Goal: Task Accomplishment & Management: Manage account settings

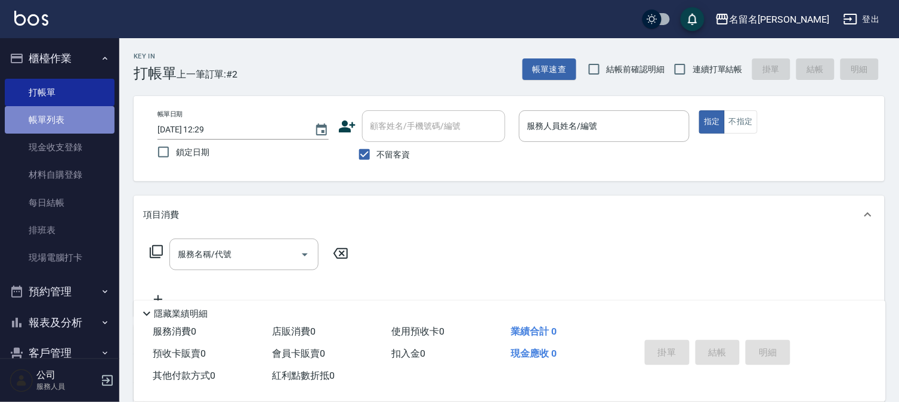
click at [75, 115] on link "帳單列表" at bounding box center [60, 119] width 110 height 27
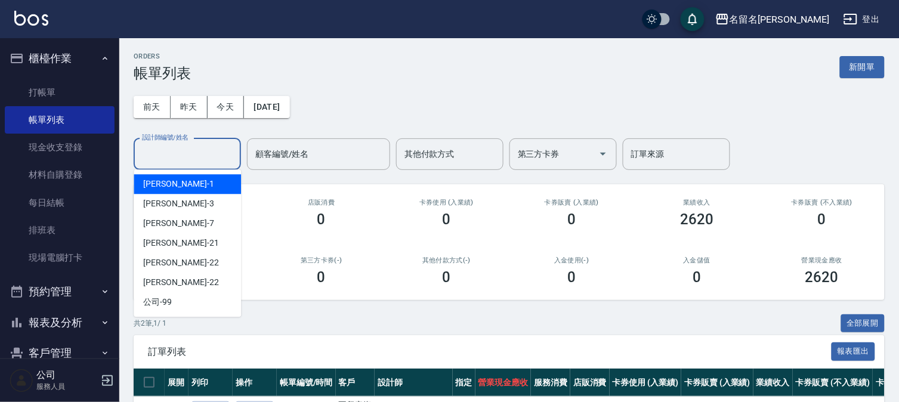
click at [211, 147] on input "設計師編號/姓名" at bounding box center [187, 154] width 97 height 21
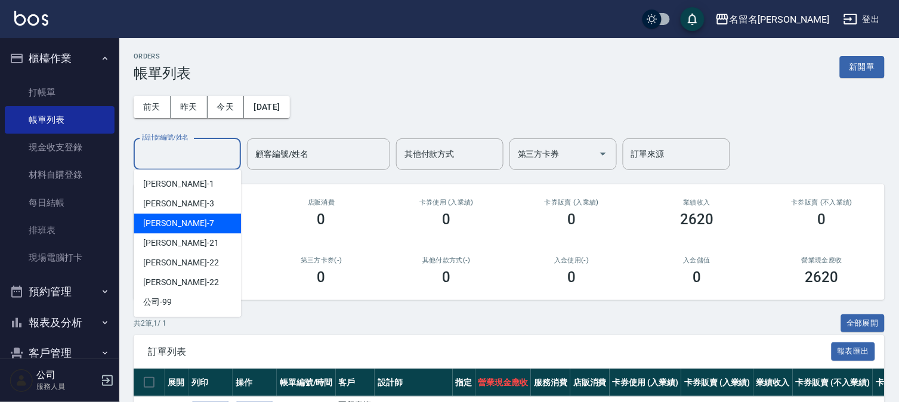
click at [193, 218] on div "[PERSON_NAME]-7" at bounding box center [187, 223] width 107 height 20
type input "[PERSON_NAME]-7"
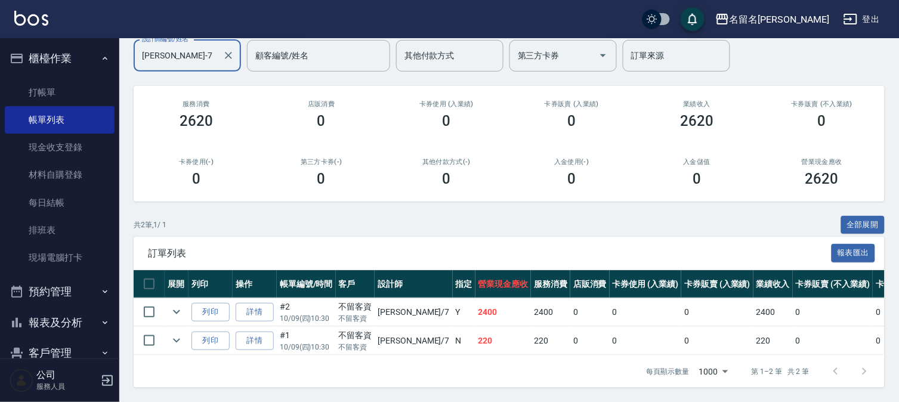
scroll to position [109, 0]
drag, startPoint x: 378, startPoint y: 240, endPoint x: 320, endPoint y: 78, distance: 172.2
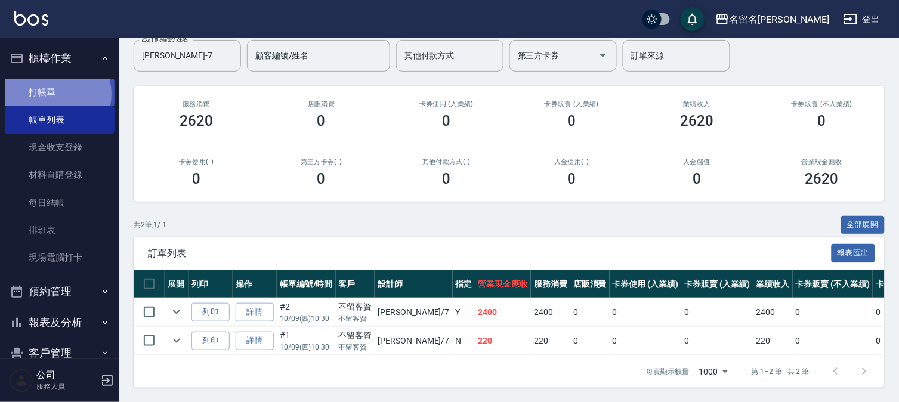
click at [55, 94] on link "打帳單" at bounding box center [60, 92] width 110 height 27
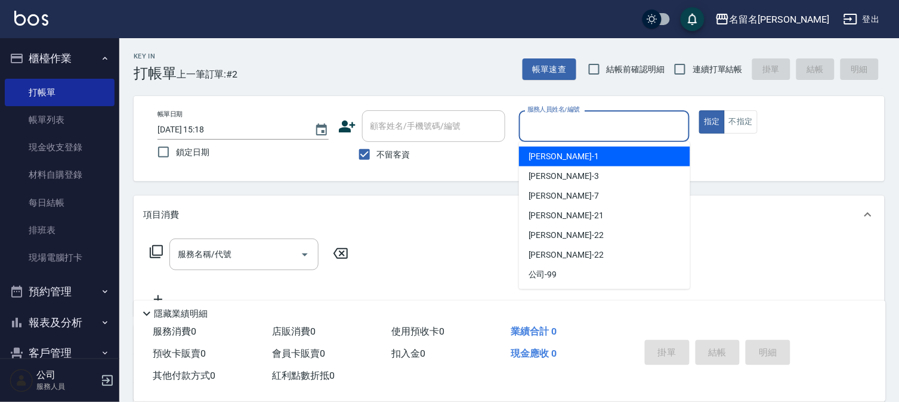
click at [553, 125] on input "服務人員姓名/編號" at bounding box center [604, 126] width 160 height 21
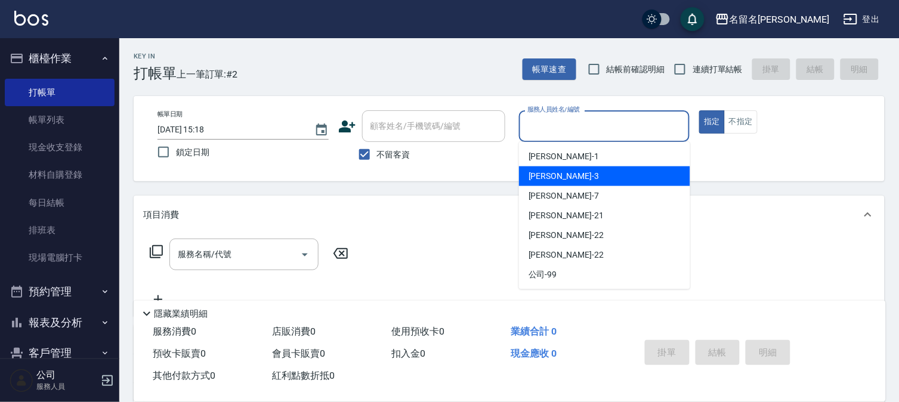
click at [538, 175] on span "[PERSON_NAME]-3" at bounding box center [563, 176] width 70 height 13
type input "[PERSON_NAME]-3"
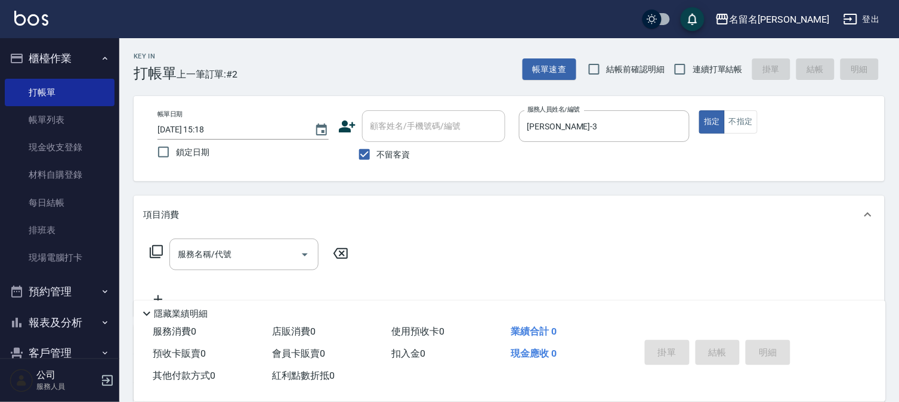
drag, startPoint x: 267, startPoint y: 242, endPoint x: 227, endPoint y: 275, distance: 51.6
drag, startPoint x: 227, startPoint y: 275, endPoint x: 222, endPoint y: 257, distance: 19.2
click at [224, 258] on input "服務名稱/代號" at bounding box center [235, 254] width 120 height 21
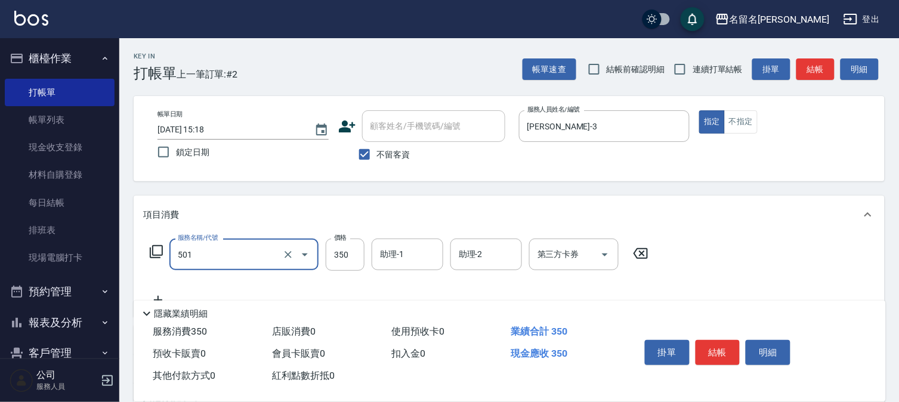
type input "P.S洗髮(501)"
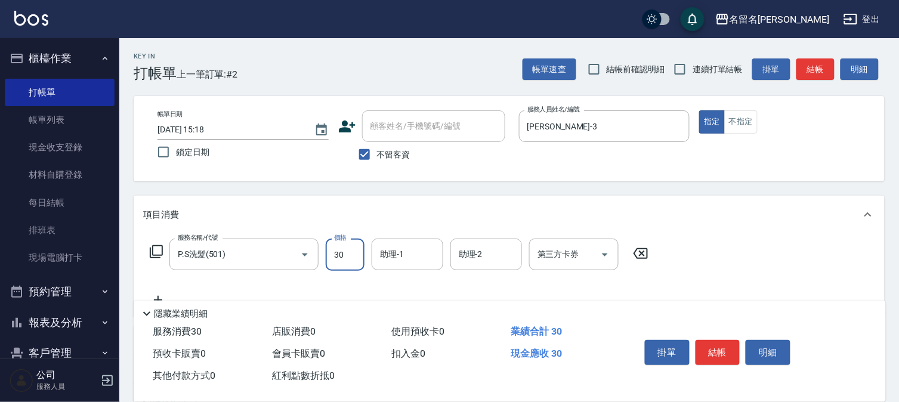
type input "300"
click at [405, 252] on input "助理-1" at bounding box center [407, 254] width 61 height 21
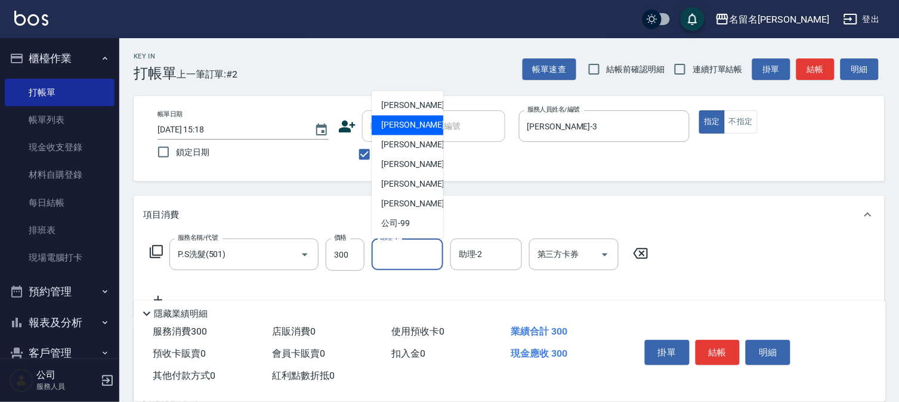
click at [423, 126] on div "[PERSON_NAME]-3" at bounding box center [407, 126] width 72 height 20
type input "[PERSON_NAME]-3"
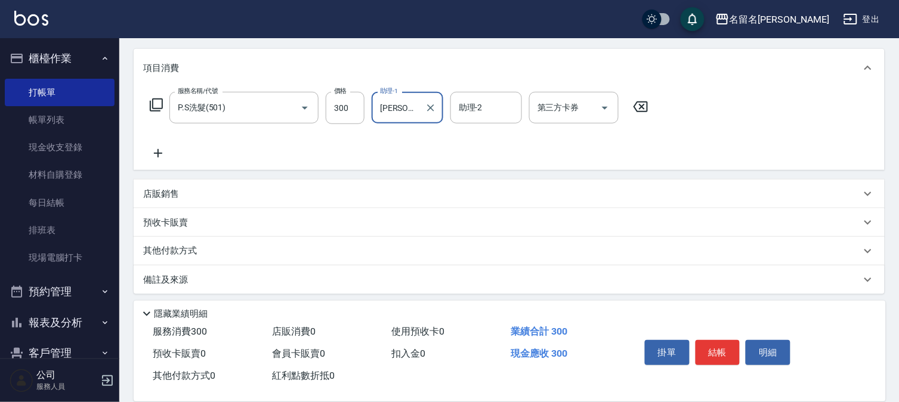
scroll to position [151, 0]
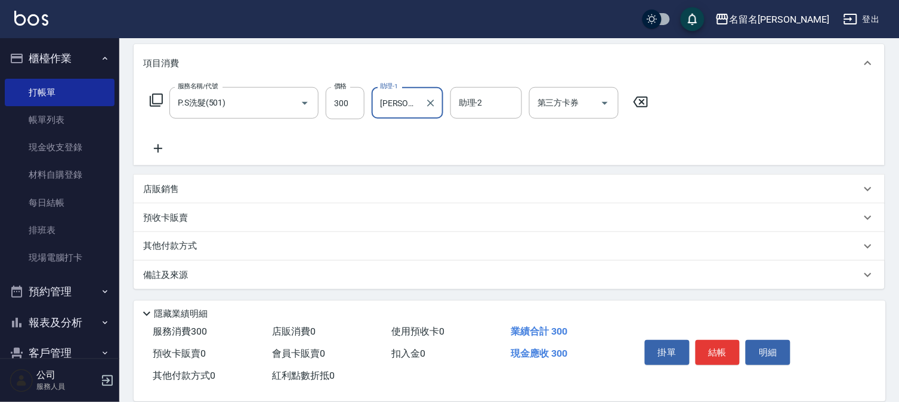
click at [157, 145] on icon at bounding box center [158, 148] width 30 height 14
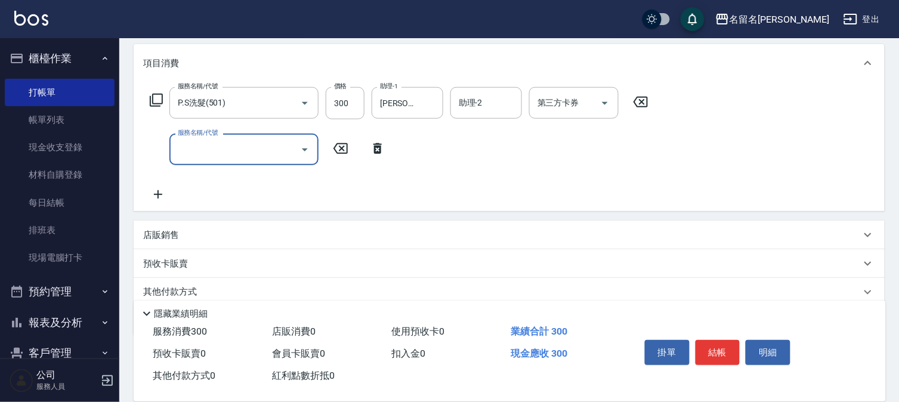
click at [179, 145] on input "服務名稱/代號" at bounding box center [235, 149] width 120 height 21
type input "免費雪恆護髮(613)"
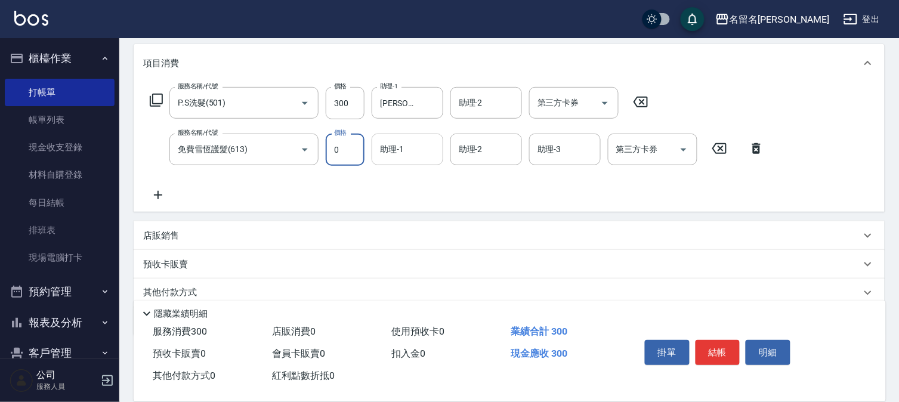
drag, startPoint x: 379, startPoint y: 142, endPoint x: 389, endPoint y: 156, distance: 17.5
click at [383, 148] on input "助理-1" at bounding box center [407, 149] width 61 height 21
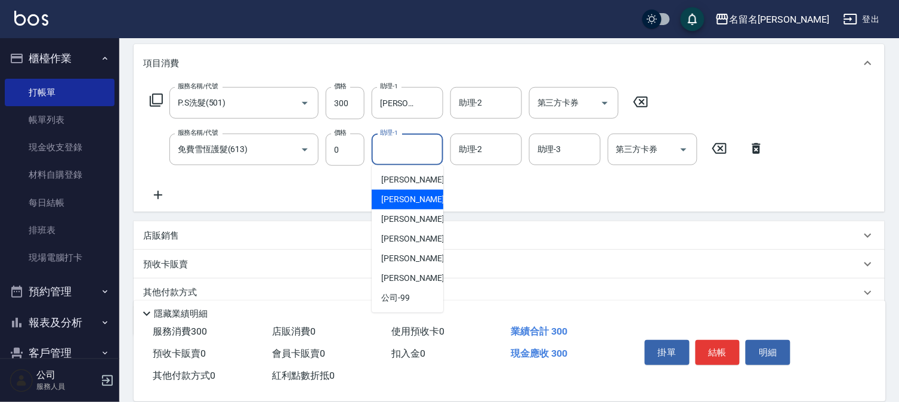
click at [414, 199] on span "[PERSON_NAME]-3" at bounding box center [416, 199] width 70 height 13
type input "[PERSON_NAME]-3"
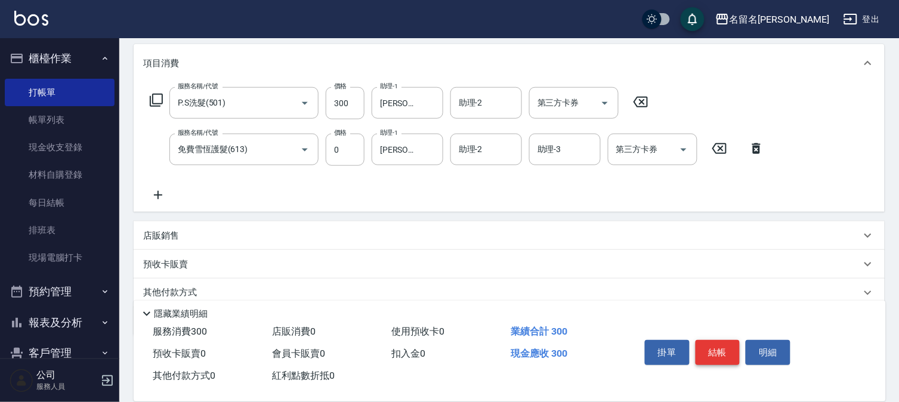
drag, startPoint x: 716, startPoint y: 329, endPoint x: 714, endPoint y: 342, distance: 13.3
click at [714, 342] on div "掛單 結帳 明細" at bounding box center [748, 354] width 246 height 66
click at [714, 342] on button "結帳" at bounding box center [717, 352] width 45 height 25
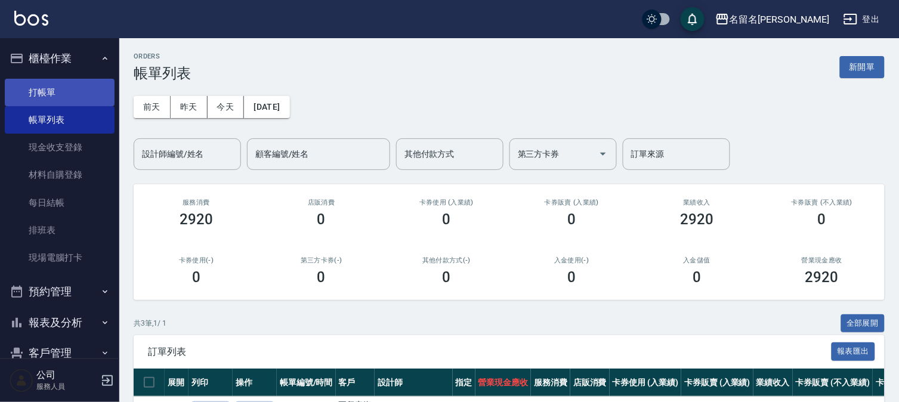
click at [58, 88] on link "打帳單" at bounding box center [60, 92] width 110 height 27
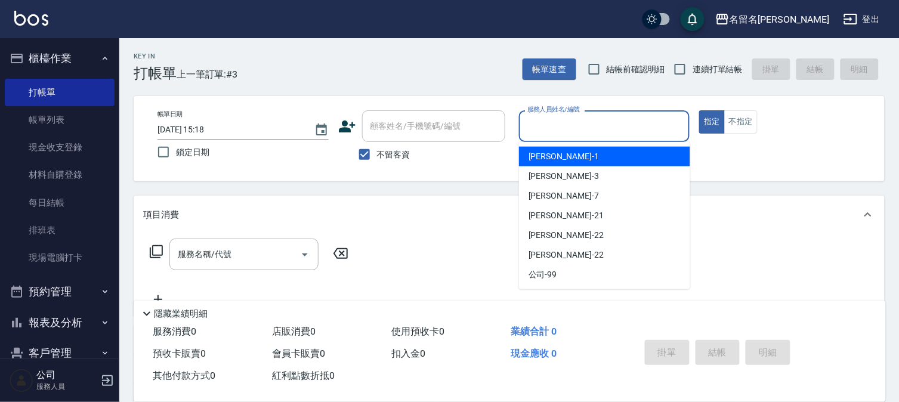
click at [591, 119] on input "服務人員姓名/編號" at bounding box center [604, 126] width 160 height 21
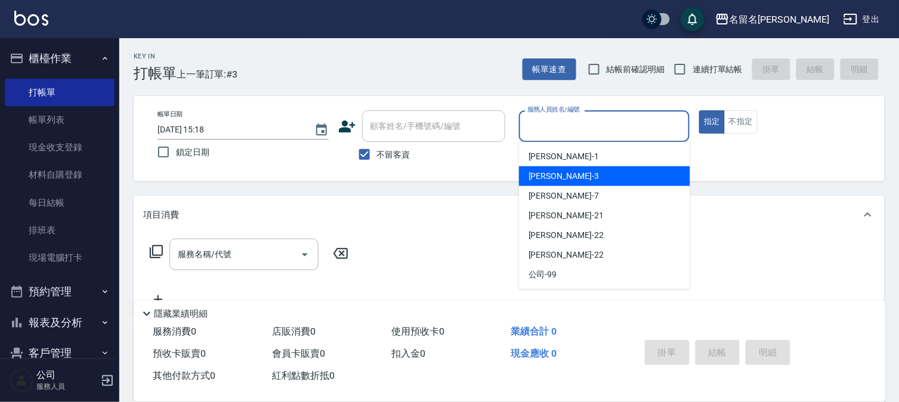
click at [571, 176] on div "[PERSON_NAME]-3" at bounding box center [604, 176] width 171 height 20
type input "[PERSON_NAME]-3"
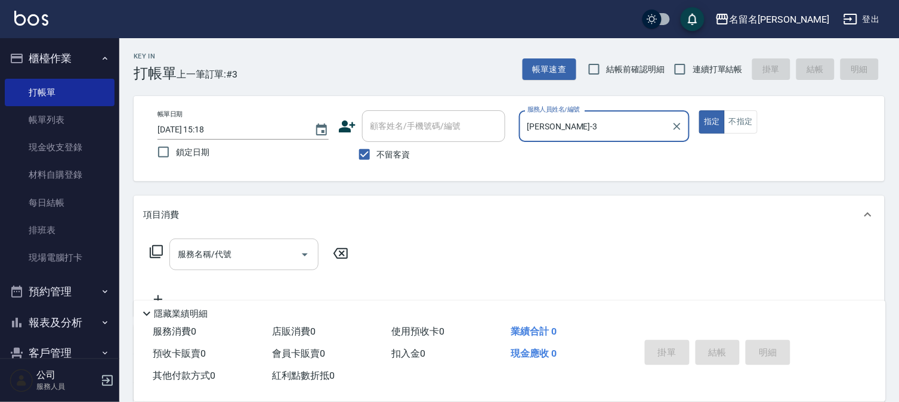
drag, startPoint x: 221, startPoint y: 256, endPoint x: 224, endPoint y: 240, distance: 17.0
click at [222, 253] on input "服務名稱/代號" at bounding box center [235, 254] width 120 height 21
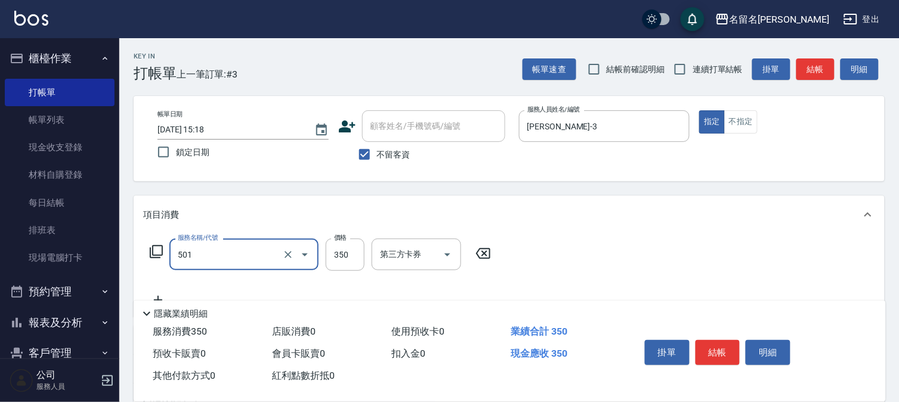
type input "P.S洗髮(501)"
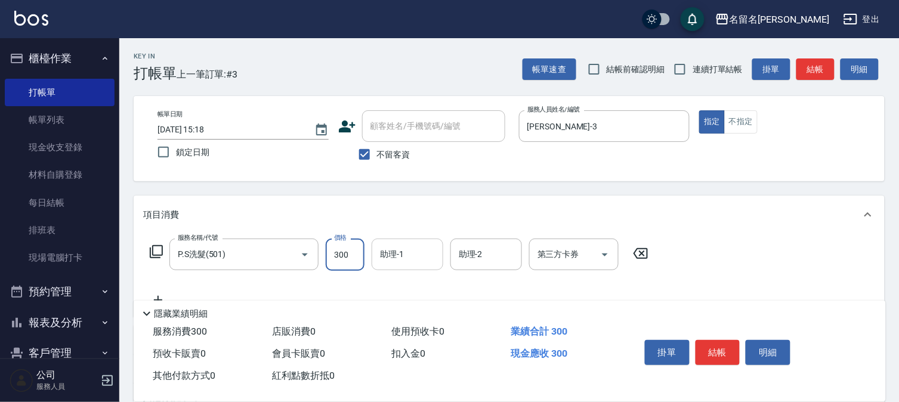
type input "300"
click at [414, 252] on input "助理-1" at bounding box center [407, 254] width 61 height 21
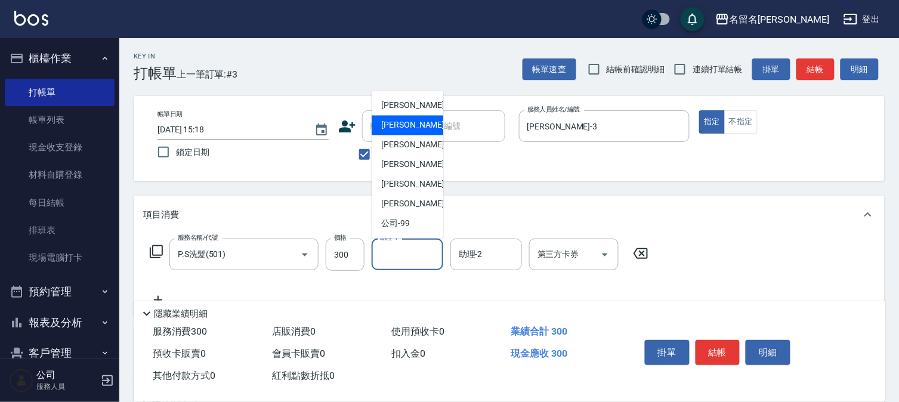
click at [410, 127] on span "[PERSON_NAME]-3" at bounding box center [416, 125] width 70 height 13
type input "[PERSON_NAME]-3"
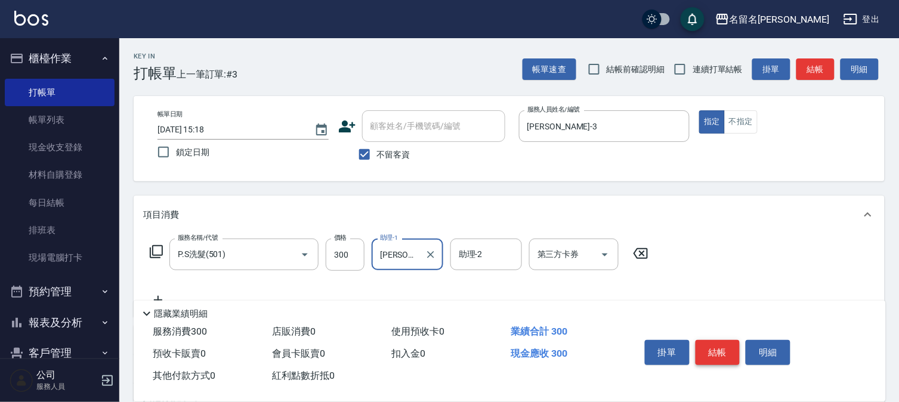
click at [719, 342] on button "結帳" at bounding box center [717, 352] width 45 height 25
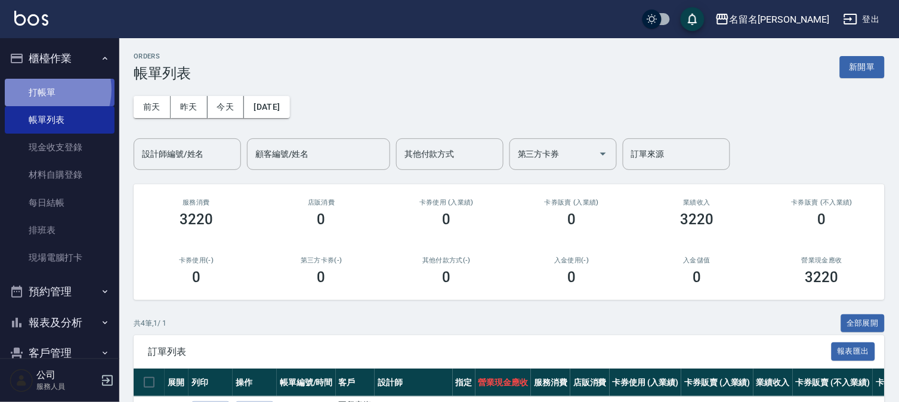
click at [45, 89] on link "打帳單" at bounding box center [60, 92] width 110 height 27
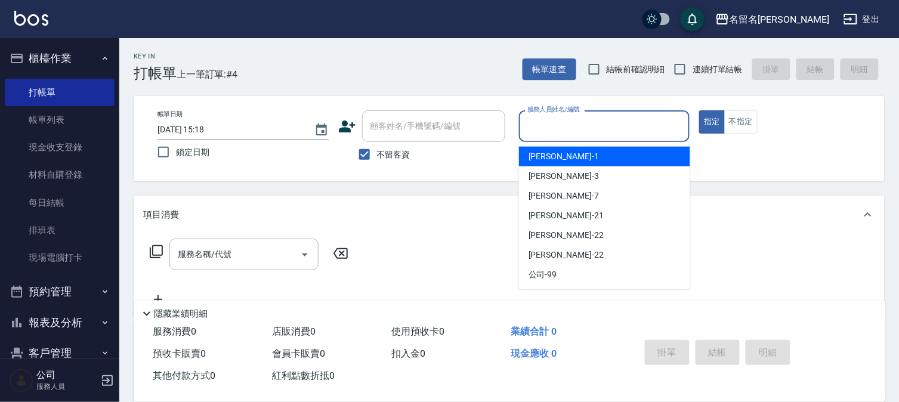
click at [555, 131] on input "服務人員姓名/編號" at bounding box center [604, 126] width 160 height 21
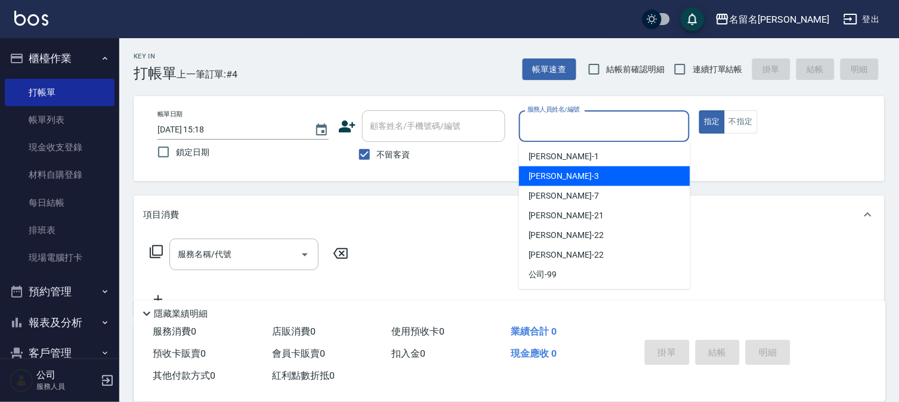
click at [558, 175] on span "[PERSON_NAME]-3" at bounding box center [563, 176] width 70 height 13
type input "[PERSON_NAME]-3"
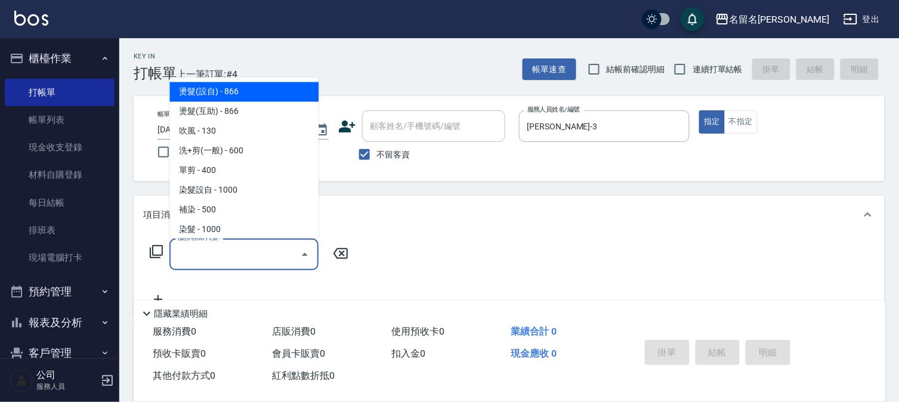
click at [233, 249] on input "服務名稱/代號" at bounding box center [235, 254] width 120 height 21
click at [233, 250] on input "服務名稱/代號" at bounding box center [235, 254] width 120 height 21
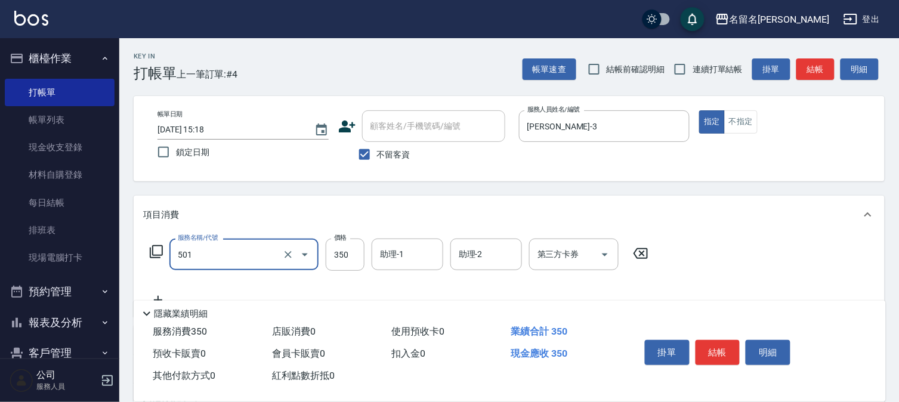
type input "P.S洗髮(501)"
type input "300"
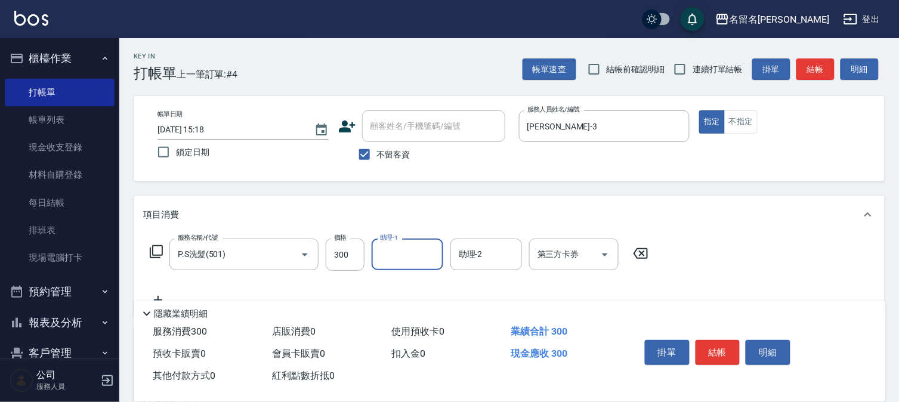
click at [412, 253] on input "助理-1" at bounding box center [407, 254] width 61 height 21
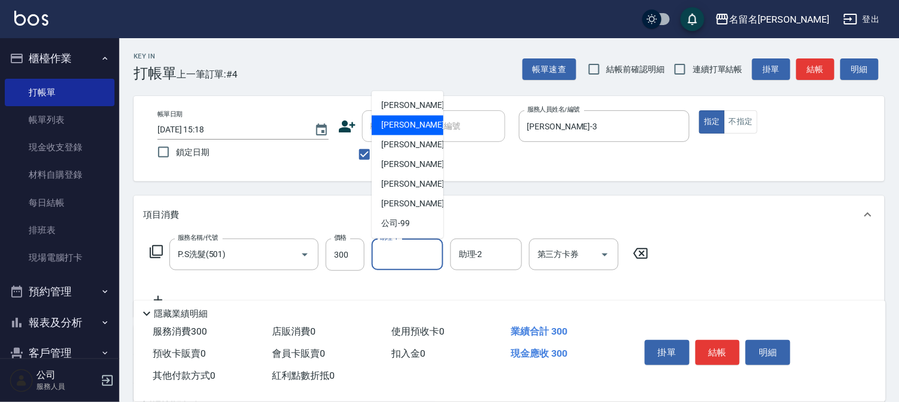
click at [425, 121] on div "[PERSON_NAME]-3" at bounding box center [407, 126] width 72 height 20
type input "[PERSON_NAME]-3"
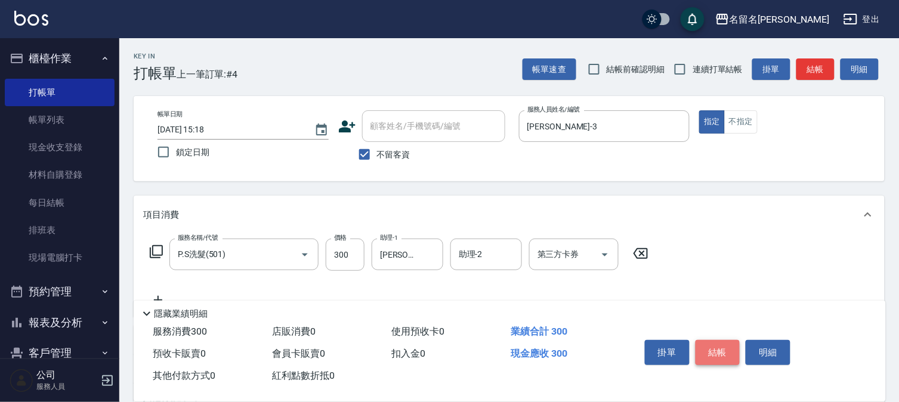
click at [724, 344] on button "結帳" at bounding box center [717, 352] width 45 height 25
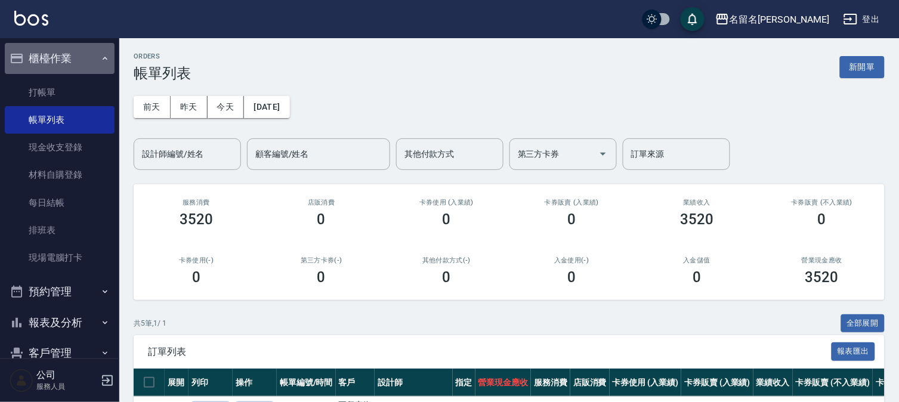
click at [66, 72] on button "櫃檯作業" at bounding box center [60, 58] width 110 height 31
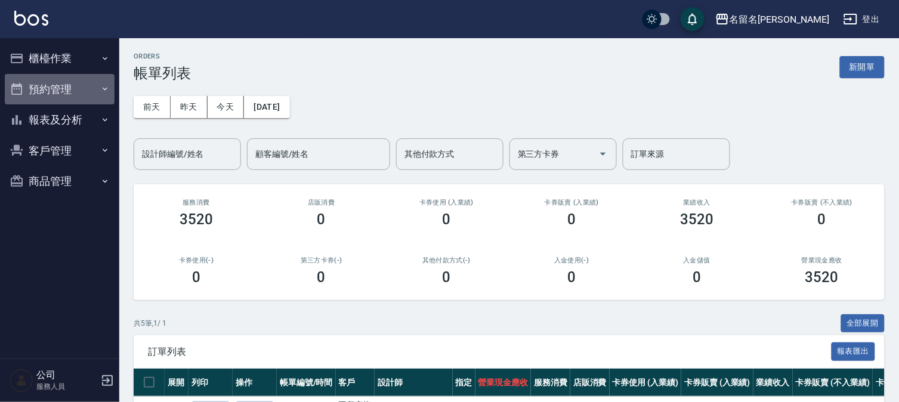
click at [61, 91] on button "預約管理" at bounding box center [60, 89] width 110 height 31
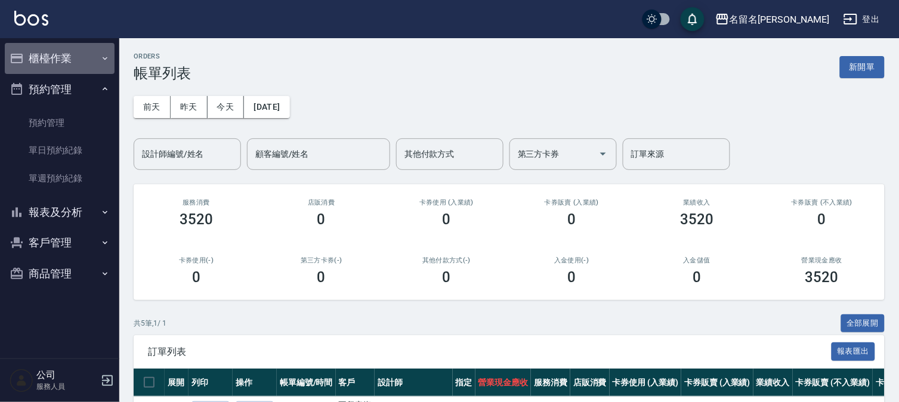
click at [52, 52] on button "櫃檯作業" at bounding box center [60, 58] width 110 height 31
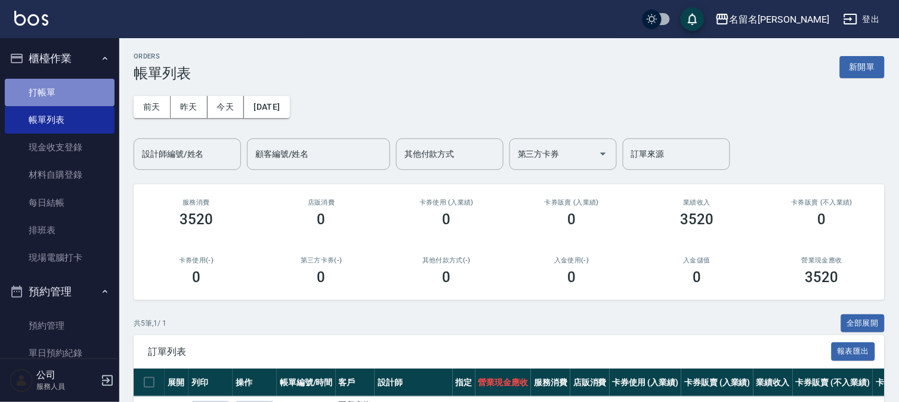
click at [64, 90] on link "打帳單" at bounding box center [60, 92] width 110 height 27
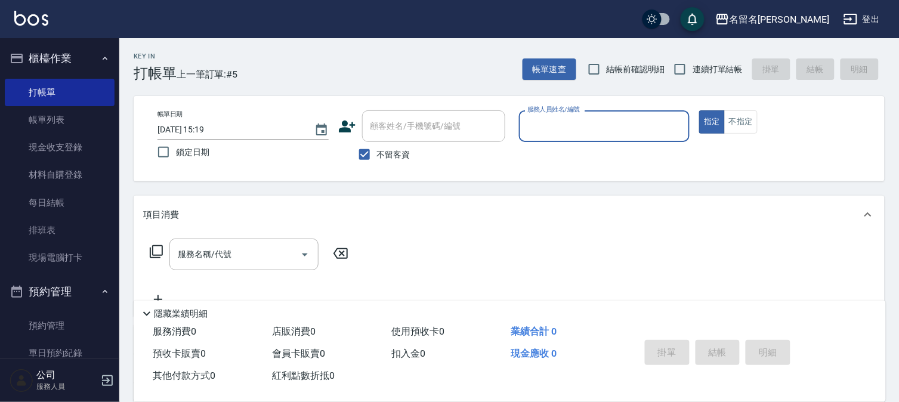
click at [571, 113] on label "服務人員姓名/編號" at bounding box center [553, 109] width 52 height 9
click at [571, 116] on input "服務人員姓名/編號" at bounding box center [604, 126] width 160 height 21
click at [568, 141] on div "服務人員姓名/編號" at bounding box center [604, 126] width 171 height 32
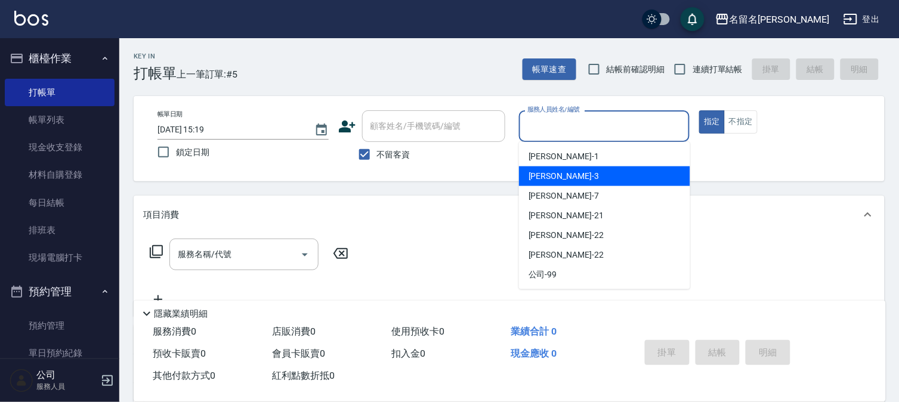
drag, startPoint x: 561, startPoint y: 171, endPoint x: 528, endPoint y: 175, distance: 33.0
click at [560, 172] on span "[PERSON_NAME]-3" at bounding box center [563, 176] width 70 height 13
type input "[PERSON_NAME]-3"
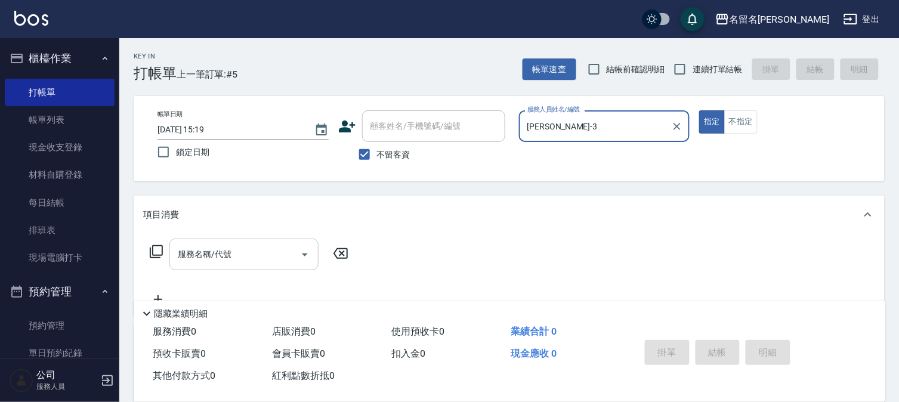
drag, startPoint x: 243, startPoint y: 256, endPoint x: 241, endPoint y: 249, distance: 7.3
click at [241, 255] on input "服務名稱/代號" at bounding box center [235, 254] width 120 height 21
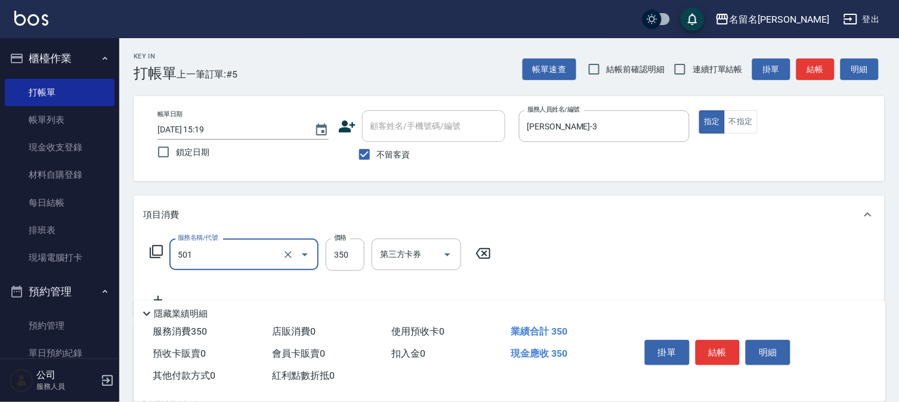
type input "P.S洗髮(501)"
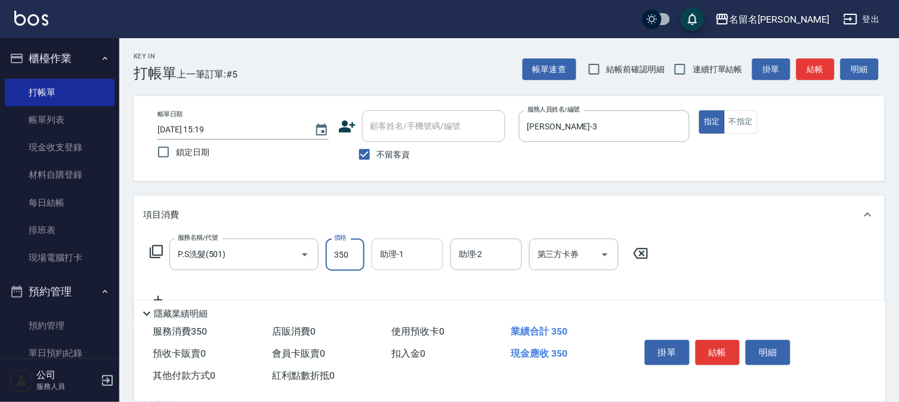
click at [419, 254] on input "助理-1" at bounding box center [407, 254] width 61 height 21
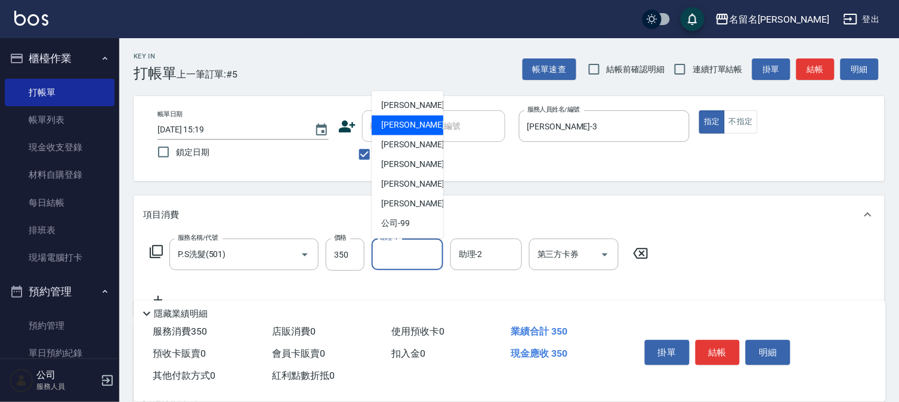
click at [412, 120] on span "[PERSON_NAME]-3" at bounding box center [416, 125] width 70 height 13
type input "[PERSON_NAME]-3"
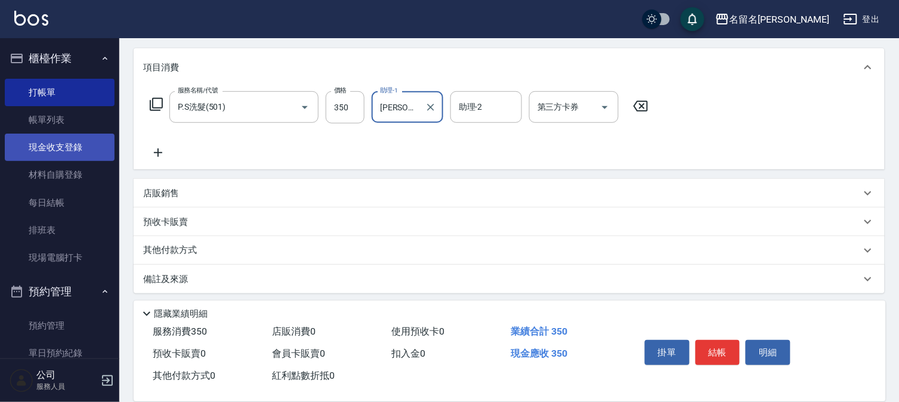
scroll to position [151, 0]
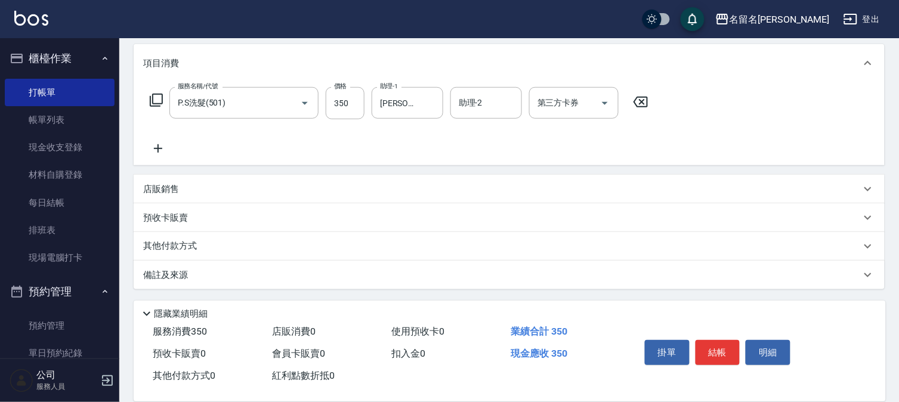
click at [162, 142] on icon at bounding box center [158, 148] width 30 height 14
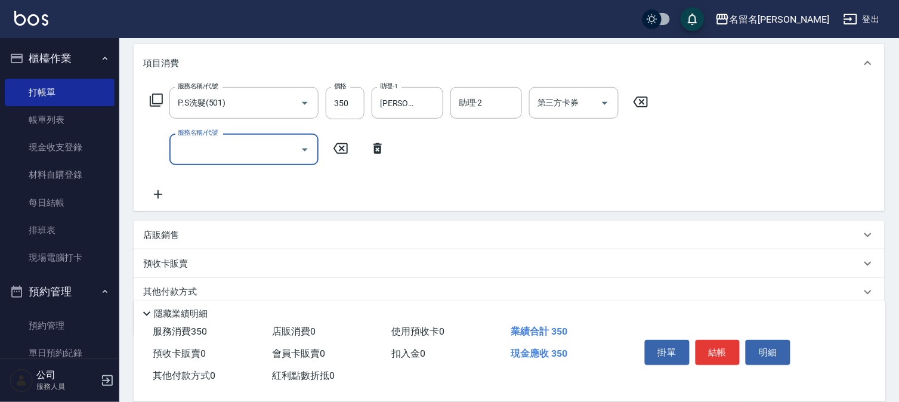
click at [188, 146] on input "服務名稱/代號" at bounding box center [235, 149] width 120 height 21
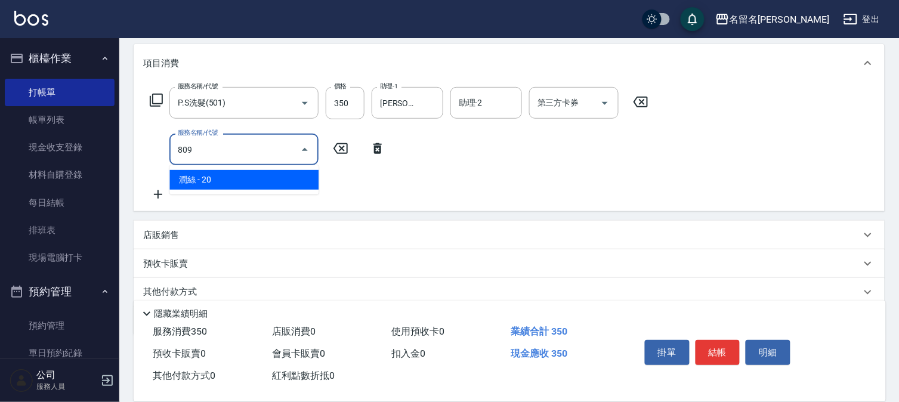
type input "潤絲(809)"
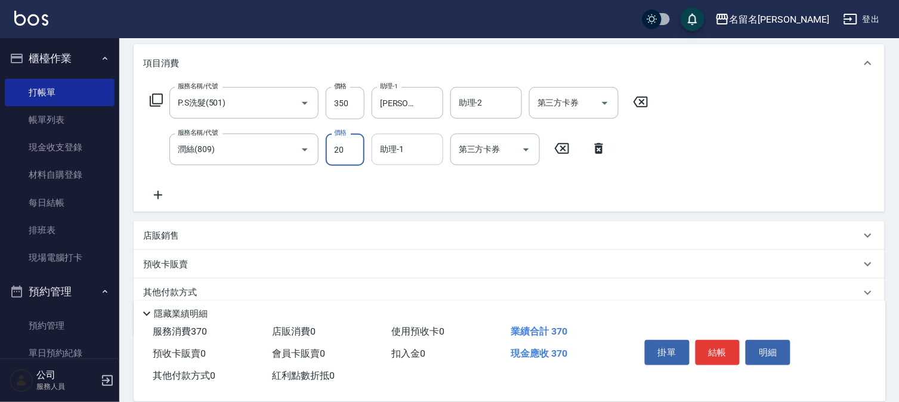
drag, startPoint x: 411, startPoint y: 150, endPoint x: 411, endPoint y: 162, distance: 11.9
click at [411, 151] on input "助理-1" at bounding box center [407, 149] width 61 height 21
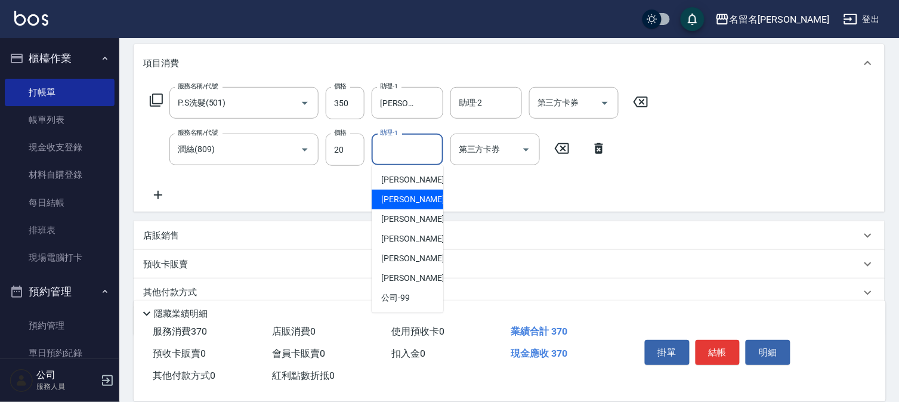
click at [409, 197] on span "[PERSON_NAME]-3" at bounding box center [416, 199] width 70 height 13
type input "[PERSON_NAME]-3"
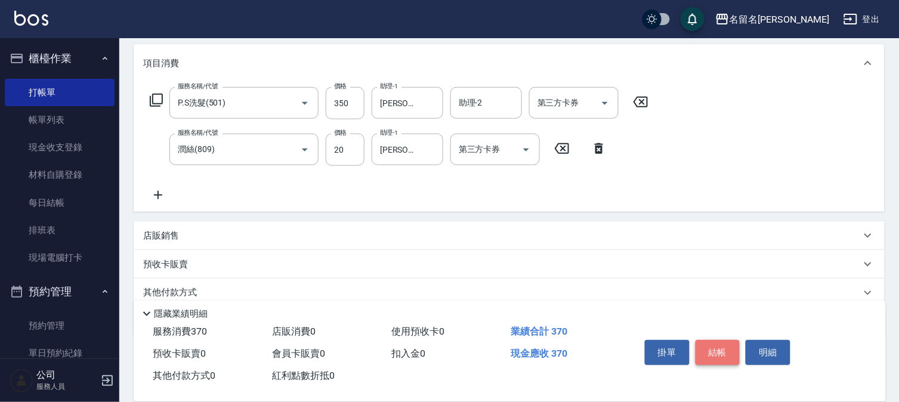
click at [714, 340] on button "結帳" at bounding box center [717, 352] width 45 height 25
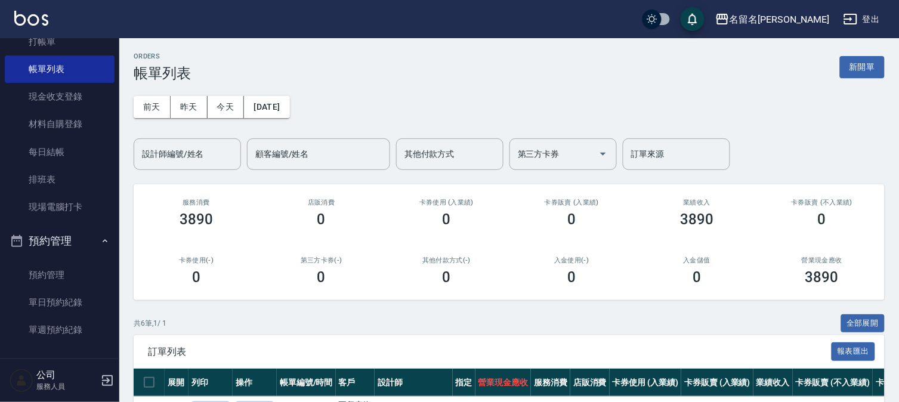
scroll to position [132, 0]
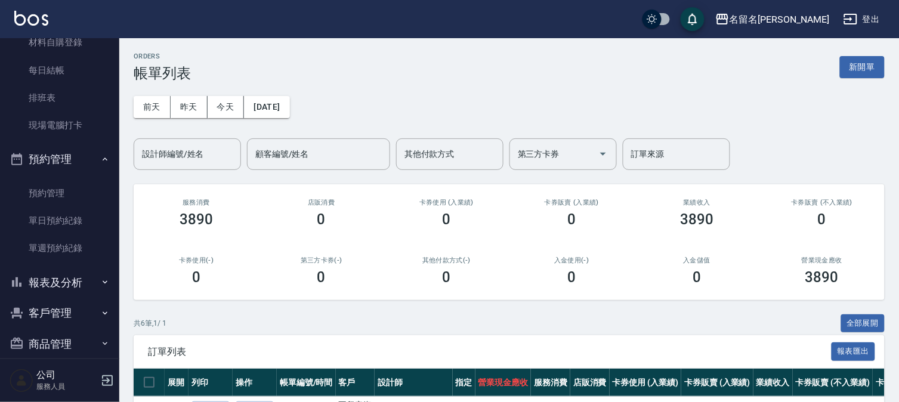
click at [76, 277] on button "報表及分析" at bounding box center [60, 282] width 110 height 31
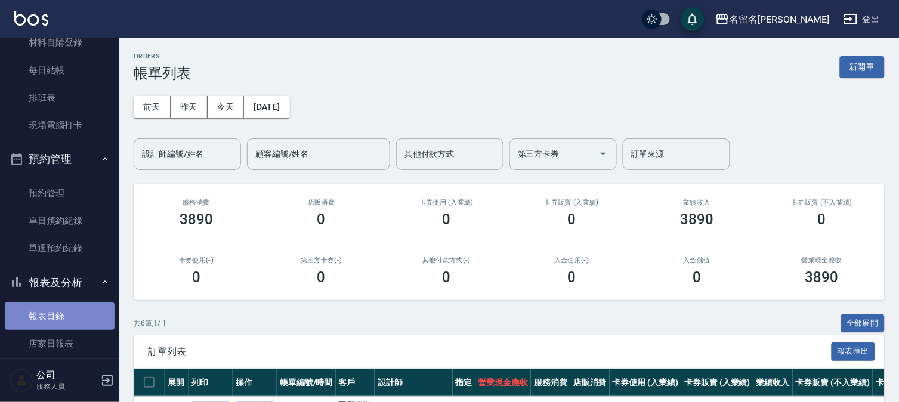
click at [63, 313] on link "報表目錄" at bounding box center [60, 315] width 110 height 27
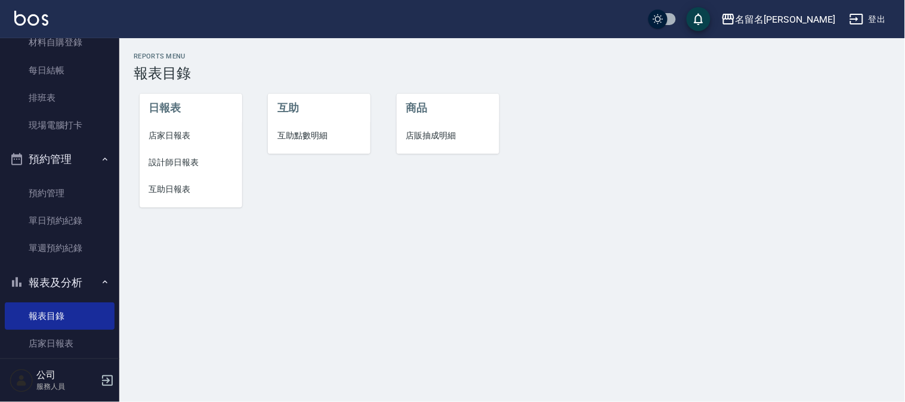
click at [195, 163] on span "設計師日報表" at bounding box center [190, 162] width 83 height 13
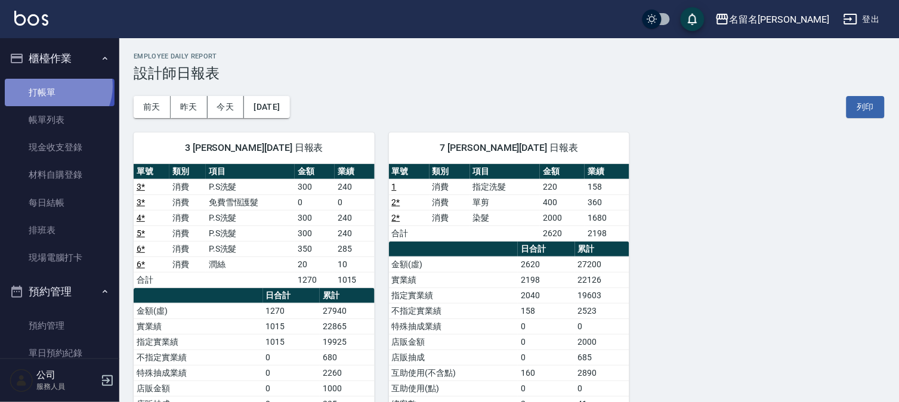
click at [57, 86] on link "打帳單" at bounding box center [60, 92] width 110 height 27
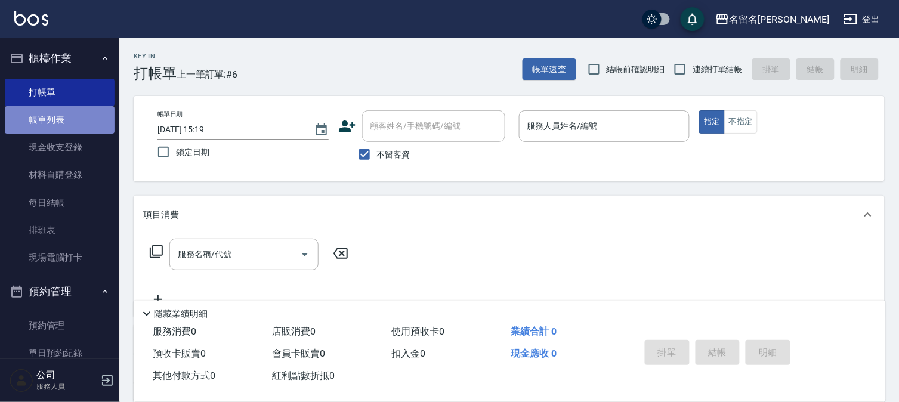
click at [78, 111] on link "帳單列表" at bounding box center [60, 119] width 110 height 27
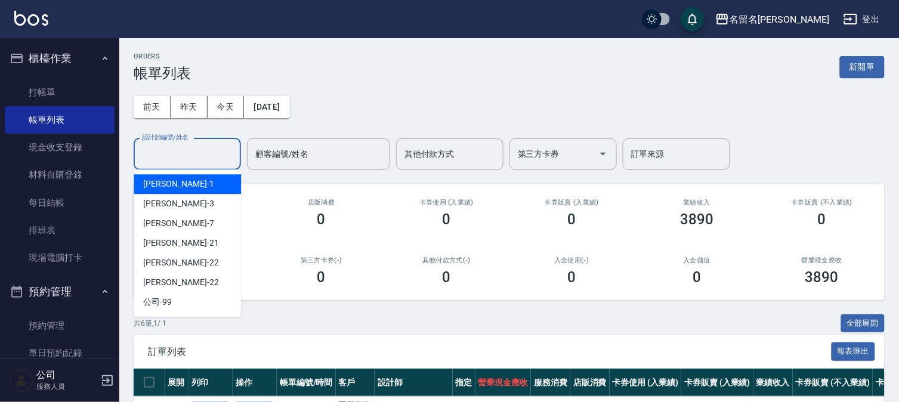
click at [180, 153] on input "設計師編號/姓名" at bounding box center [187, 154] width 97 height 21
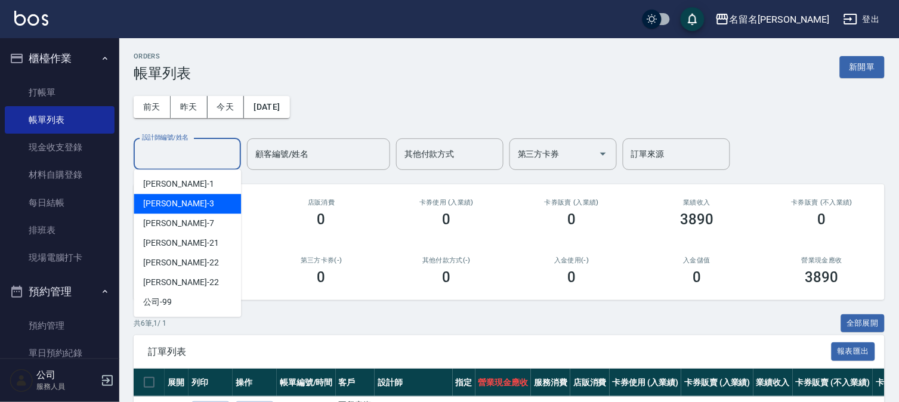
click at [186, 200] on div "[PERSON_NAME]-3" at bounding box center [187, 204] width 107 height 20
type input "[PERSON_NAME]-3"
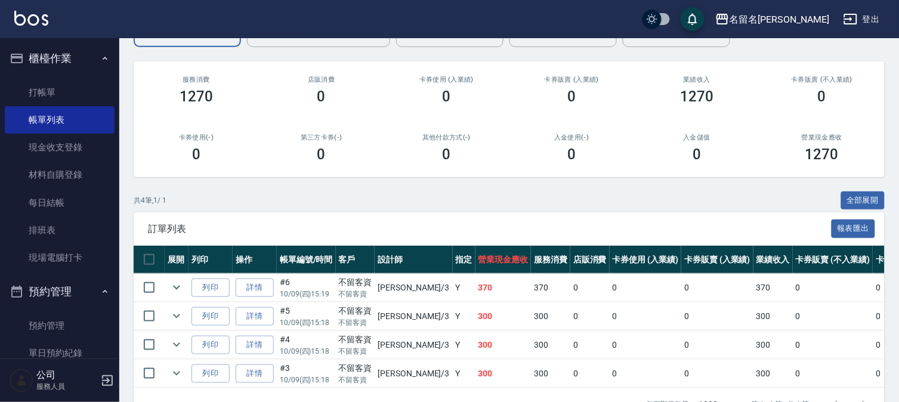
scroll to position [165, 0]
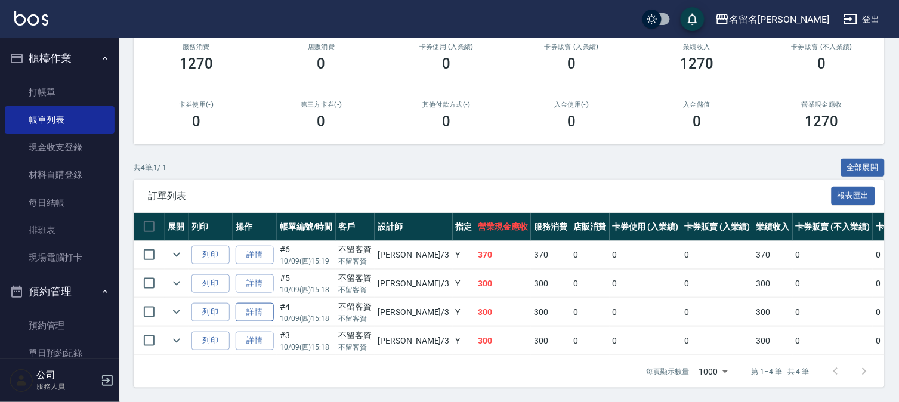
click at [252, 303] on link "詳情" at bounding box center [255, 312] width 38 height 18
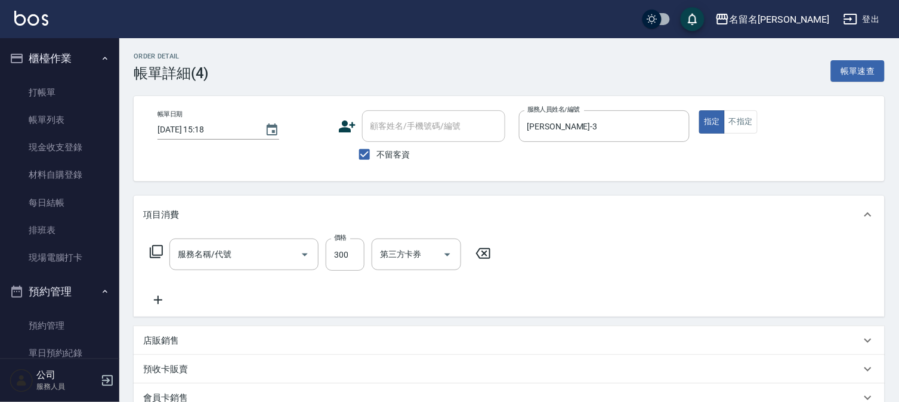
type input "[DATE] 15:18"
checkbox input "true"
type input "[PERSON_NAME]-3"
type input "P.S洗髮(501)"
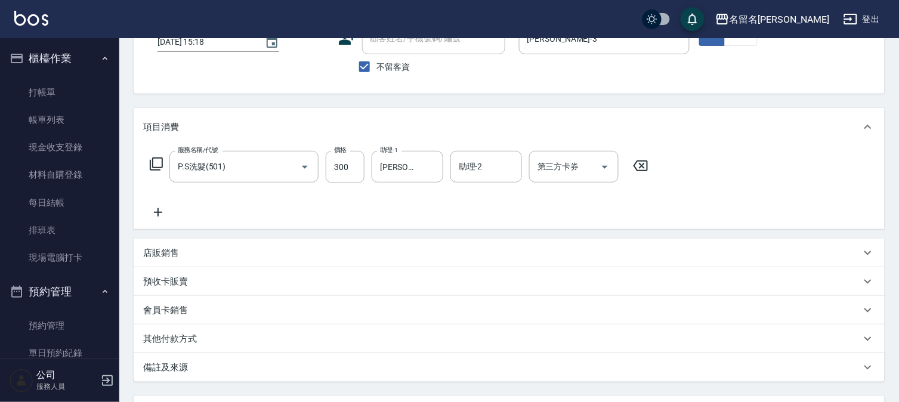
scroll to position [194, 0]
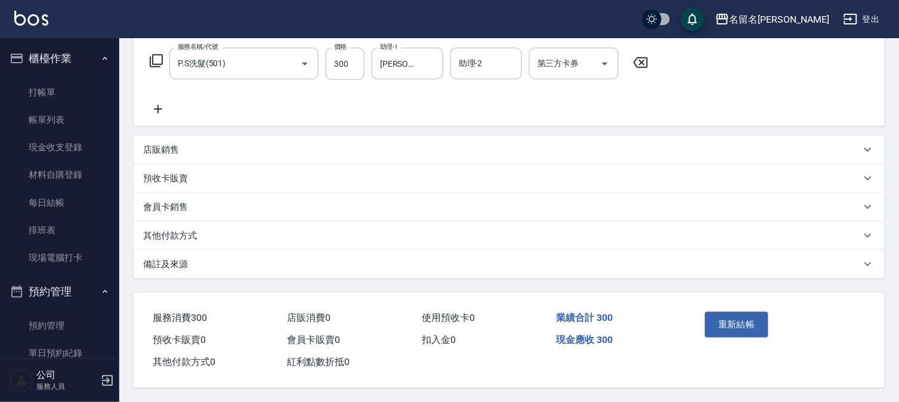
click at [157, 105] on icon at bounding box center [158, 109] width 8 height 8
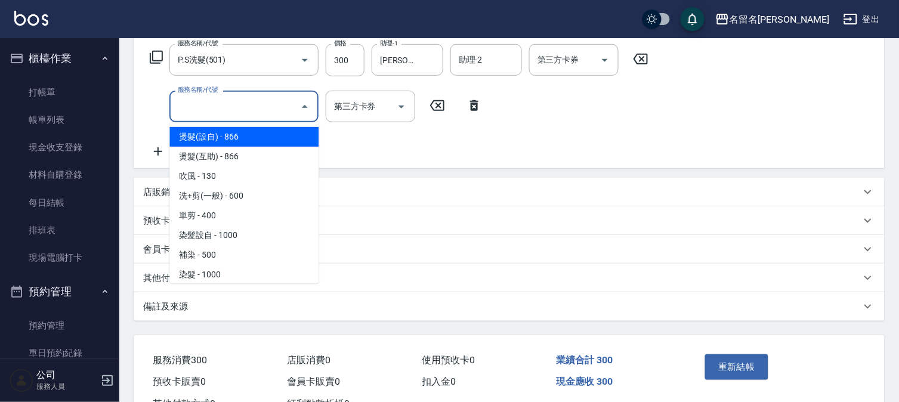
click at [191, 112] on input "服務名稱/代號" at bounding box center [235, 106] width 120 height 21
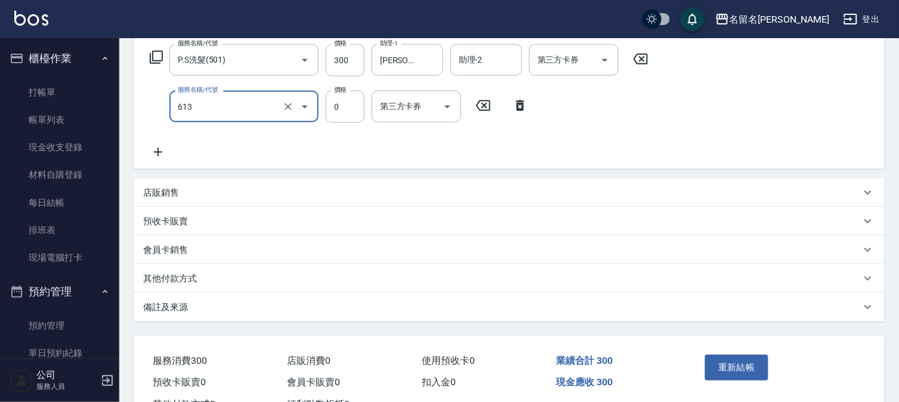
type input "免費雪恆護髮(613)"
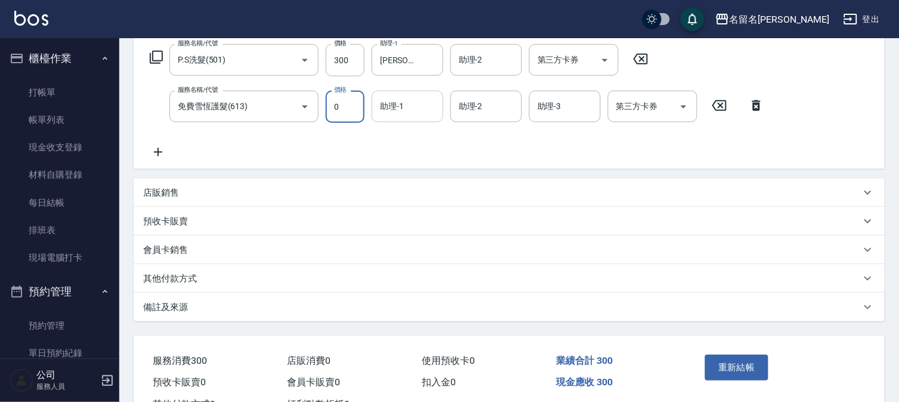
drag, startPoint x: 425, startPoint y: 105, endPoint x: 426, endPoint y: 116, distance: 10.9
click at [425, 108] on input "助理-1" at bounding box center [407, 106] width 61 height 21
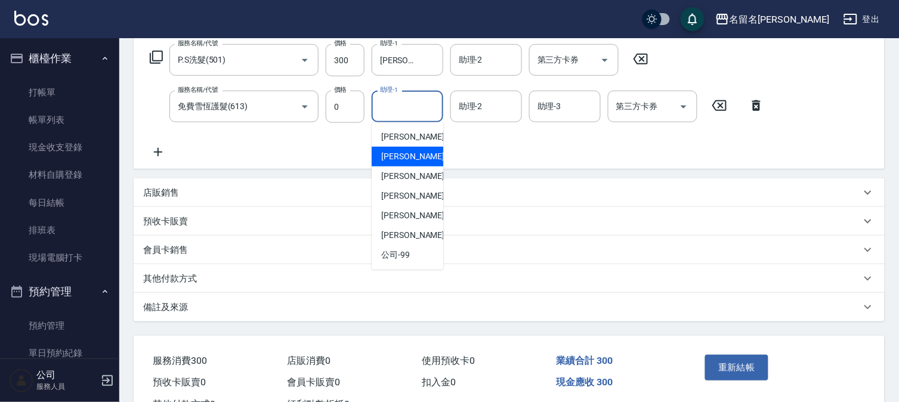
click at [426, 153] on div "[PERSON_NAME]-3" at bounding box center [407, 157] width 72 height 20
type input "[PERSON_NAME]-3"
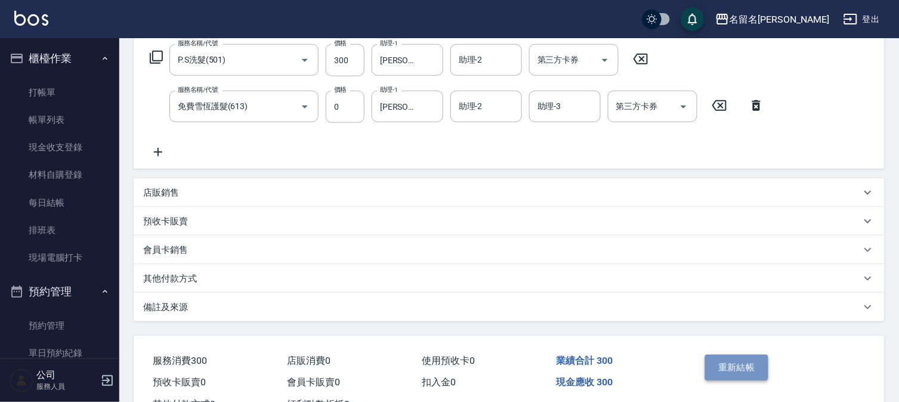
click at [727, 364] on button "重新結帳" at bounding box center [736, 367] width 63 height 25
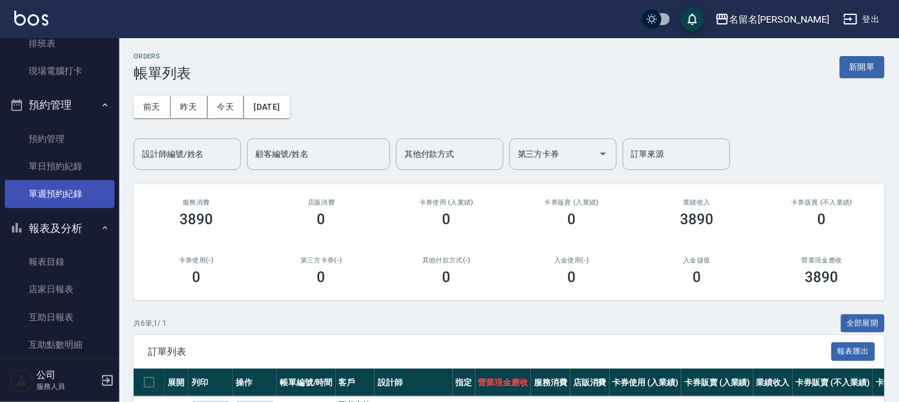
scroll to position [132, 0]
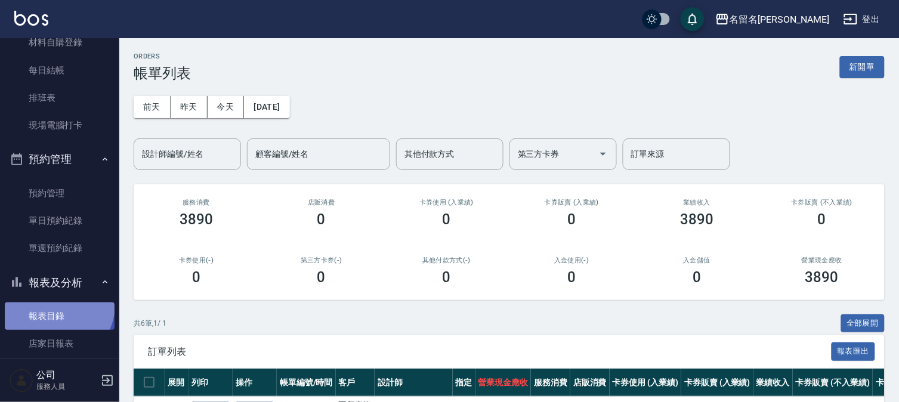
click at [55, 305] on link "報表目錄" at bounding box center [60, 315] width 110 height 27
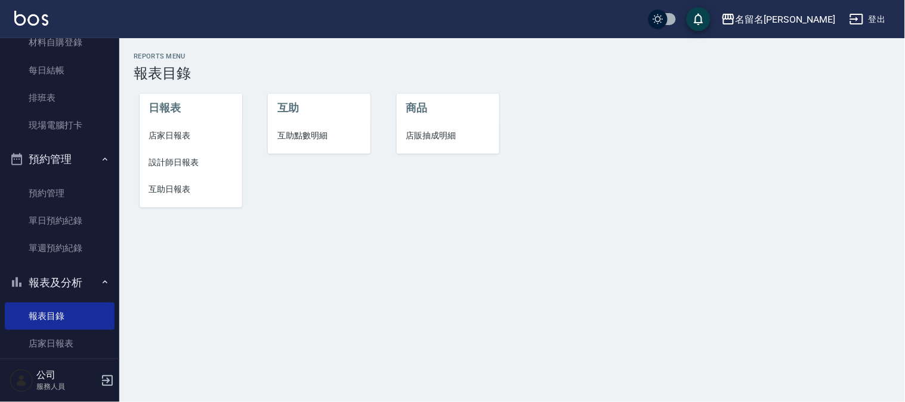
click at [161, 192] on span "互助日報表" at bounding box center [190, 189] width 83 height 13
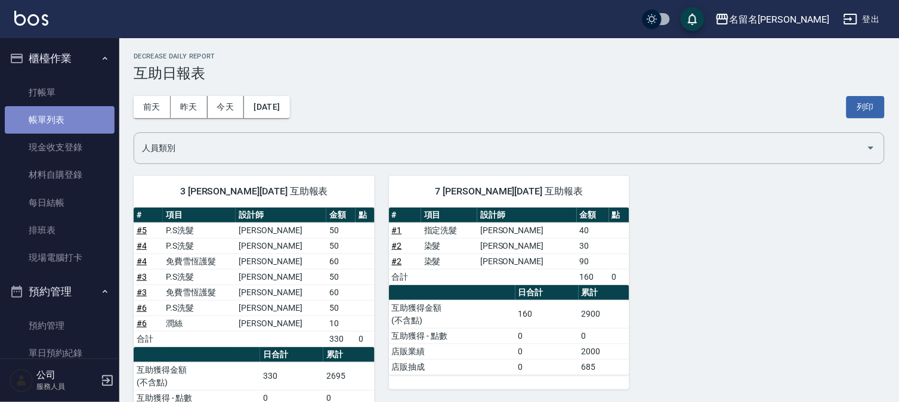
click at [69, 119] on link "帳單列表" at bounding box center [60, 119] width 110 height 27
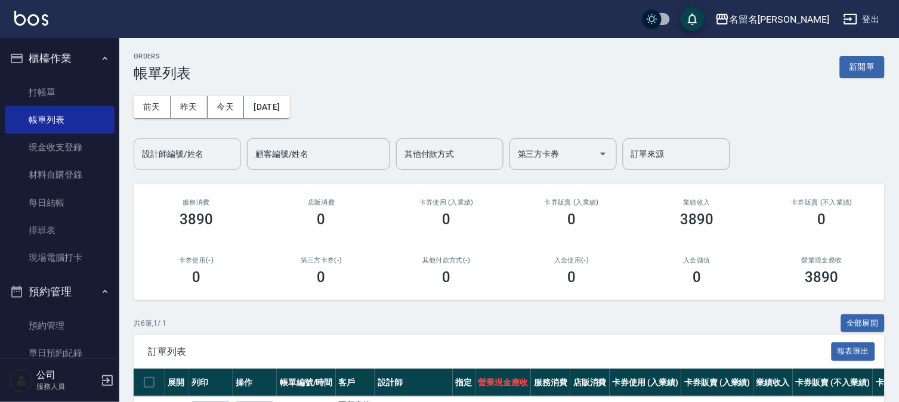
click at [169, 162] on div "設計師編號/姓名" at bounding box center [187, 154] width 107 height 32
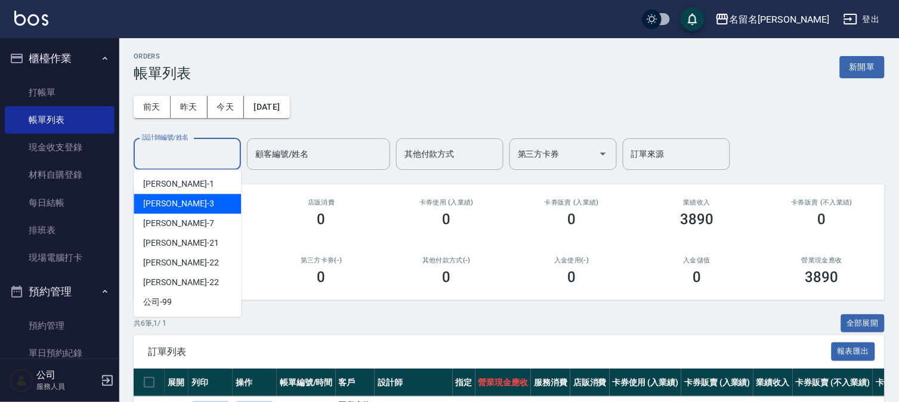
click at [171, 194] on div "[PERSON_NAME]-3" at bounding box center [187, 204] width 107 height 20
type input "[PERSON_NAME]-3"
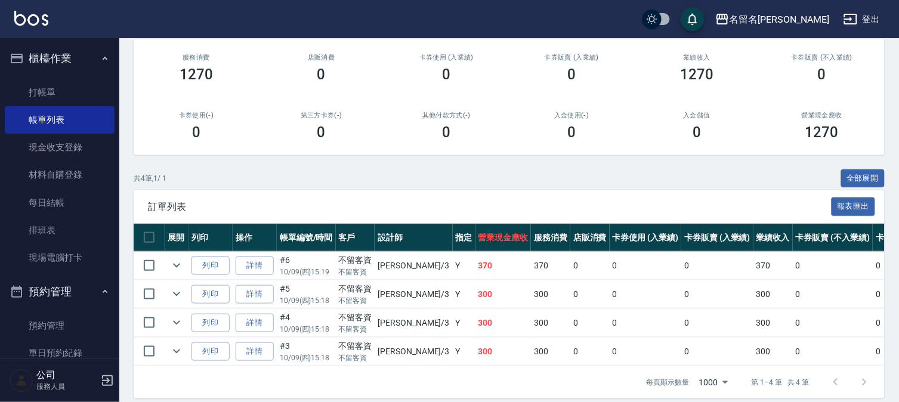
drag, startPoint x: 354, startPoint y: 173, endPoint x: 344, endPoint y: 189, distance: 19.0
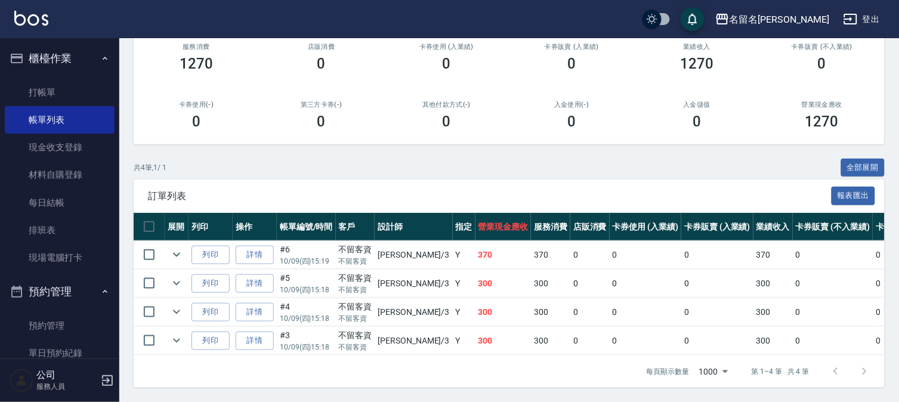
drag, startPoint x: 344, startPoint y: 189, endPoint x: 587, endPoint y: 159, distance: 245.1
click at [589, 159] on div "共 4 筆, 1 / 1 全部展開" at bounding box center [509, 168] width 751 height 18
click at [45, 88] on link "打帳單" at bounding box center [60, 92] width 110 height 27
